Goal: Find specific page/section: Find specific page/section

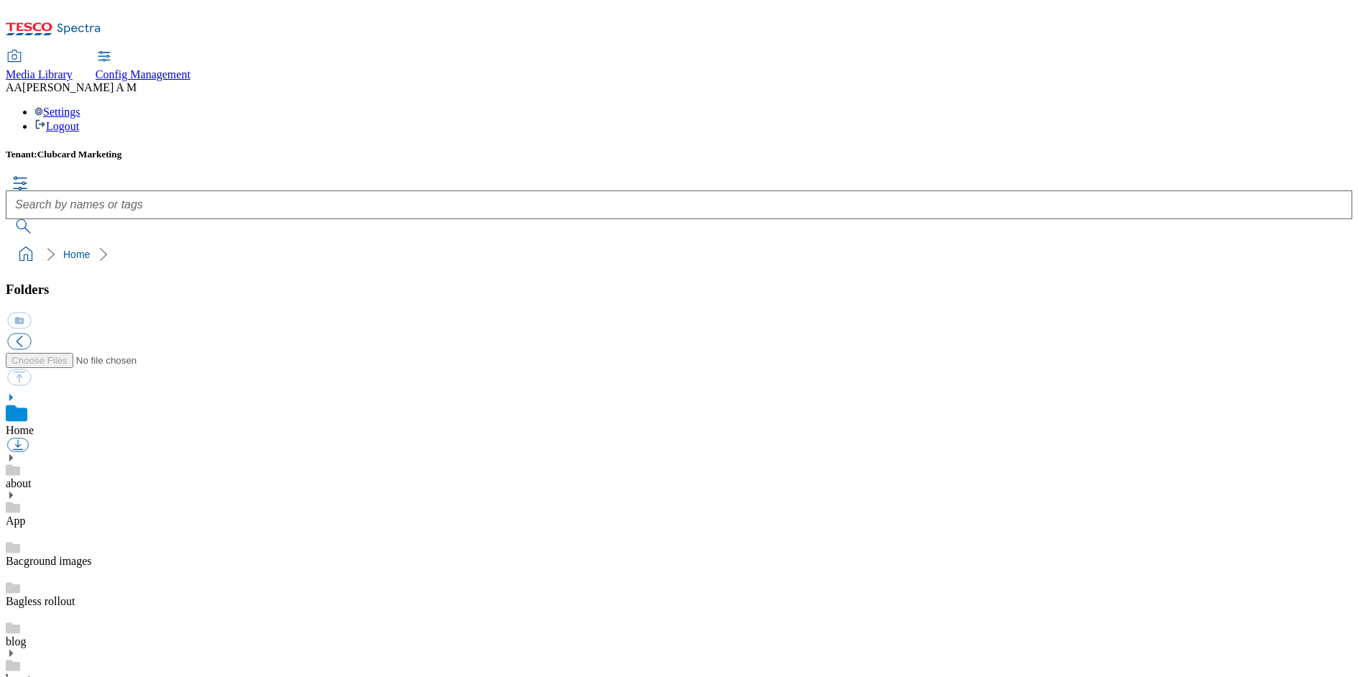
scroll to position [468, 0]
